Goal: Task Accomplishment & Management: Use online tool/utility

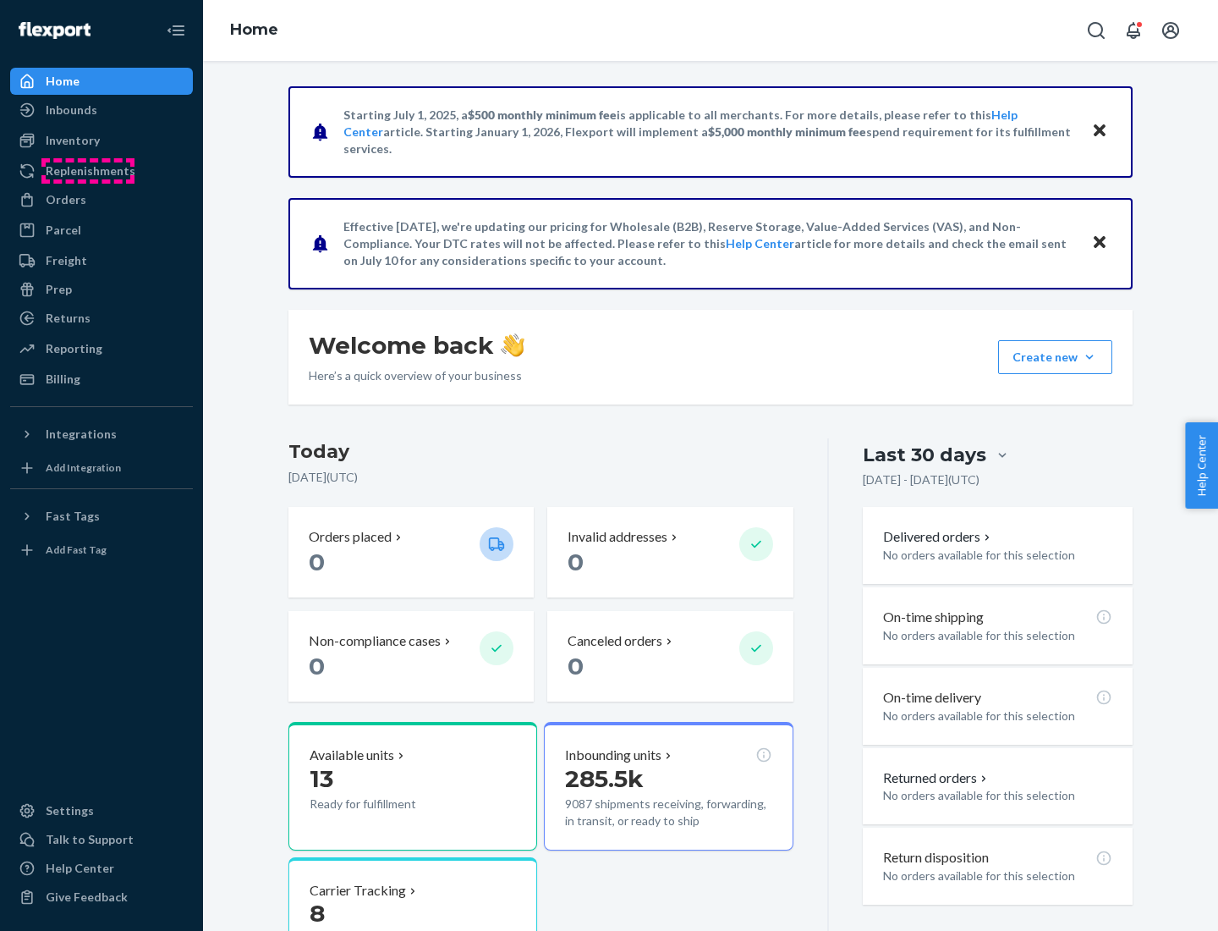
click at [88, 171] on div "Replenishments" at bounding box center [91, 170] width 90 height 17
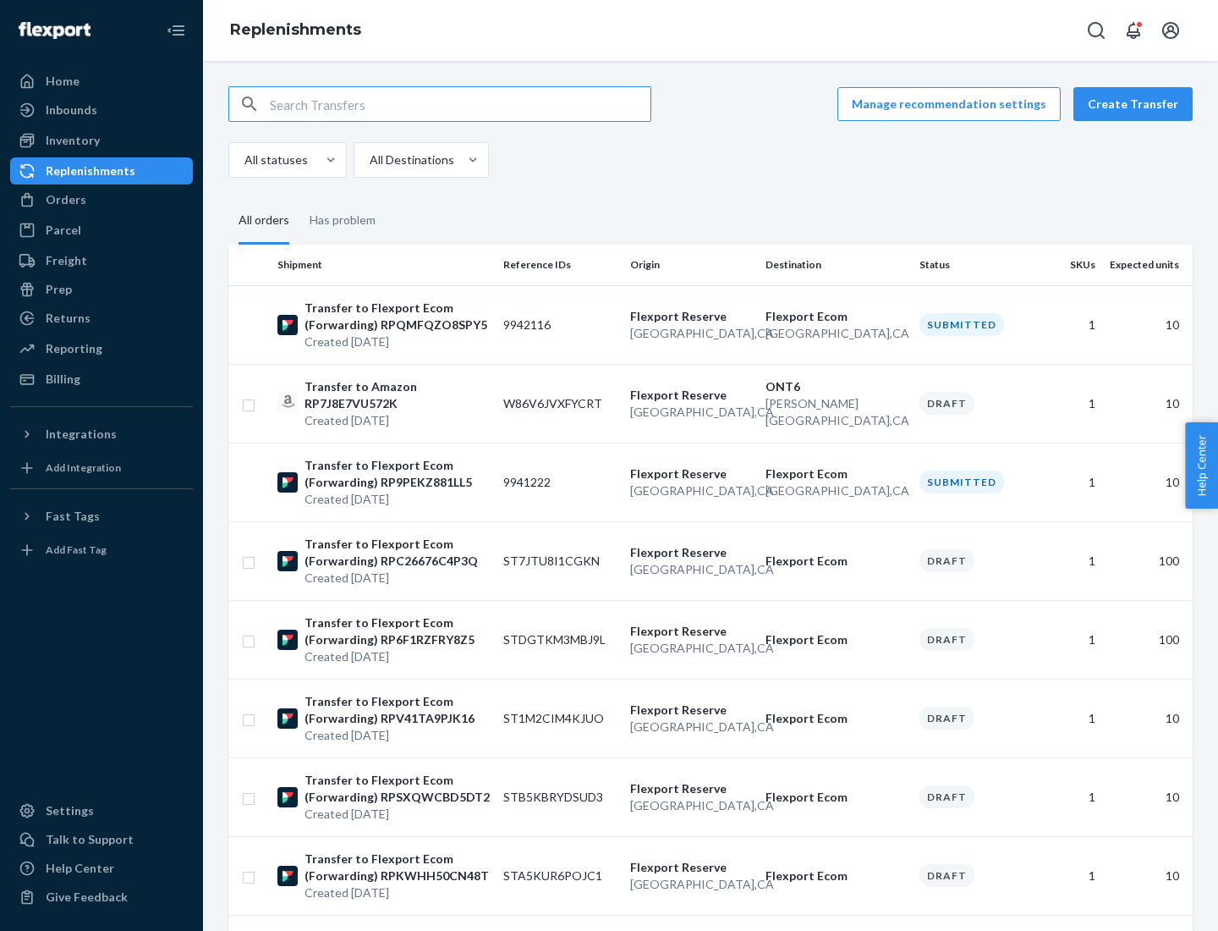
click at [1137, 104] on button "Create Transfer" at bounding box center [1133, 104] width 119 height 34
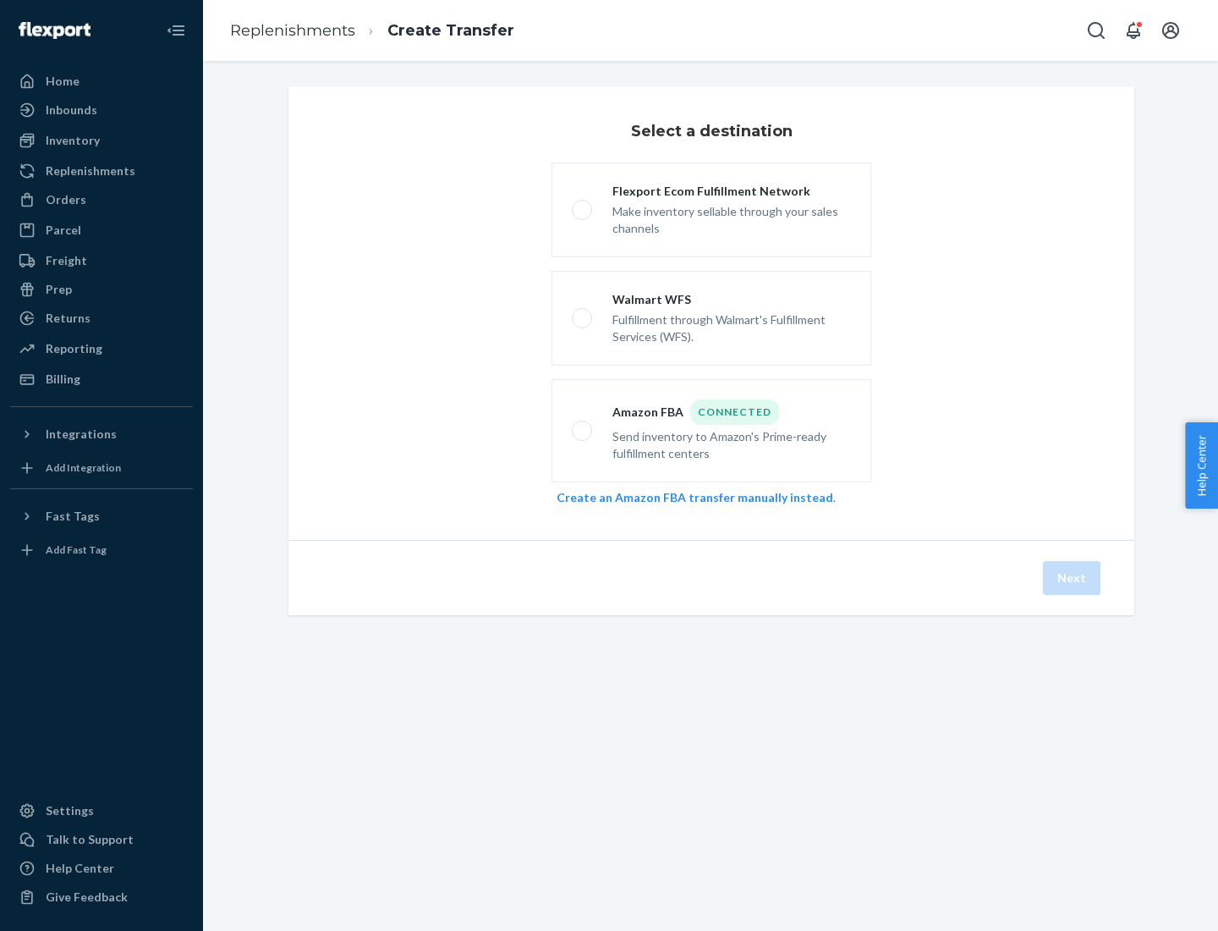
click at [732, 191] on div "Flexport Ecom Fulfillment Network" at bounding box center [732, 191] width 239 height 17
click at [583, 205] on input "Flexport Ecom Fulfillment Network Make inventory sellable through your sales ch…" at bounding box center [577, 210] width 11 height 11
radio input "true"
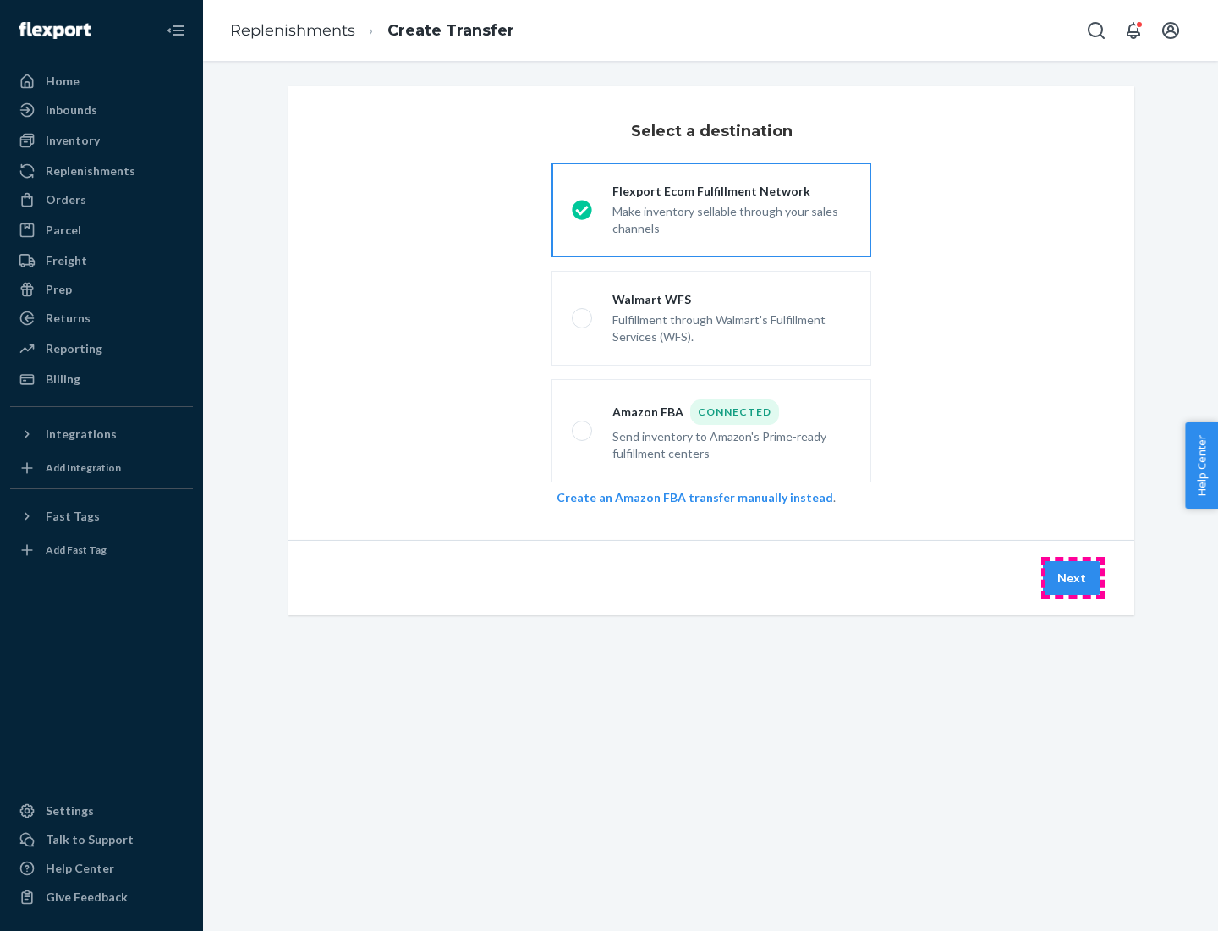
click at [1073, 578] on button "Next" at bounding box center [1072, 578] width 58 height 34
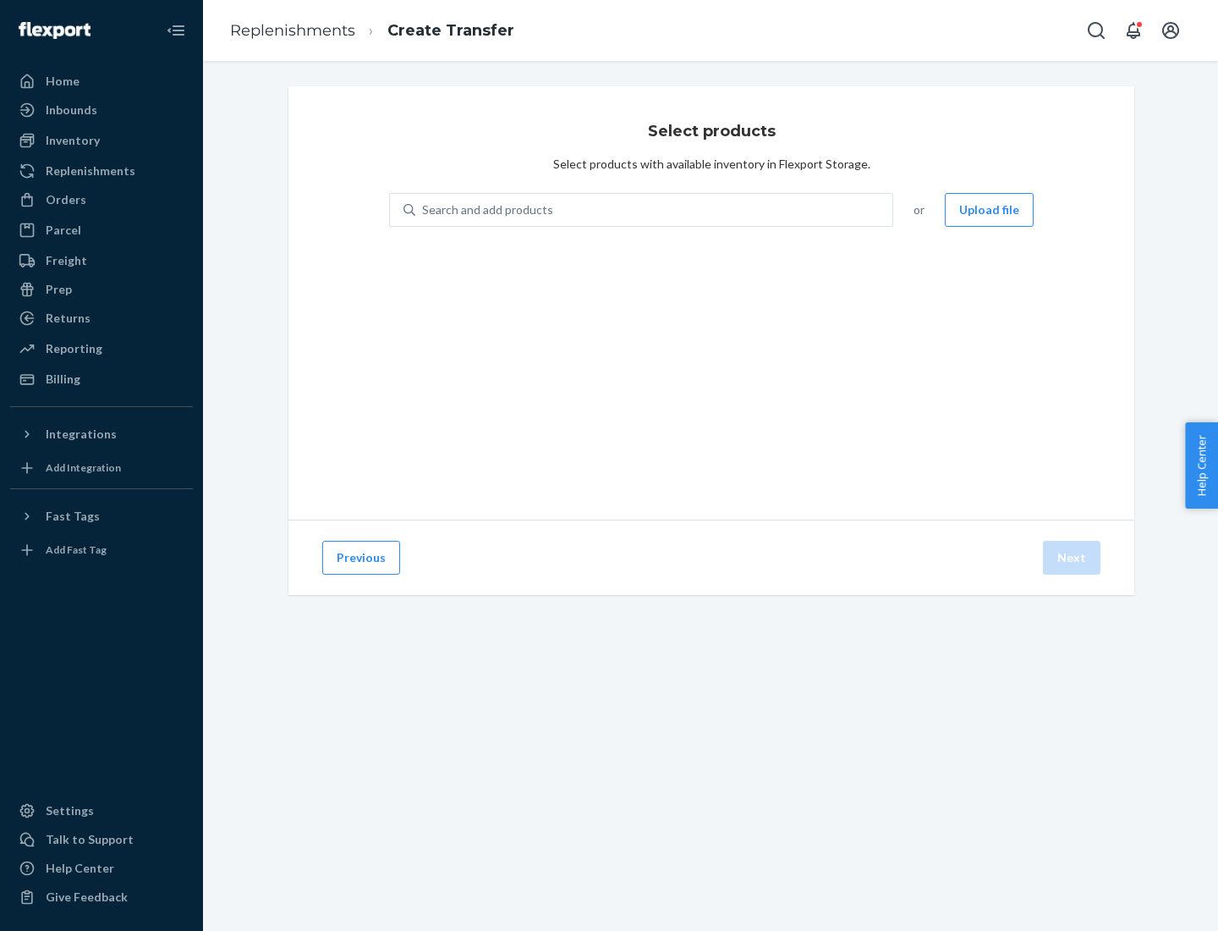
click at [991, 210] on button "Upload file" at bounding box center [989, 210] width 89 height 34
